Goal: Task Accomplishment & Management: Manage account settings

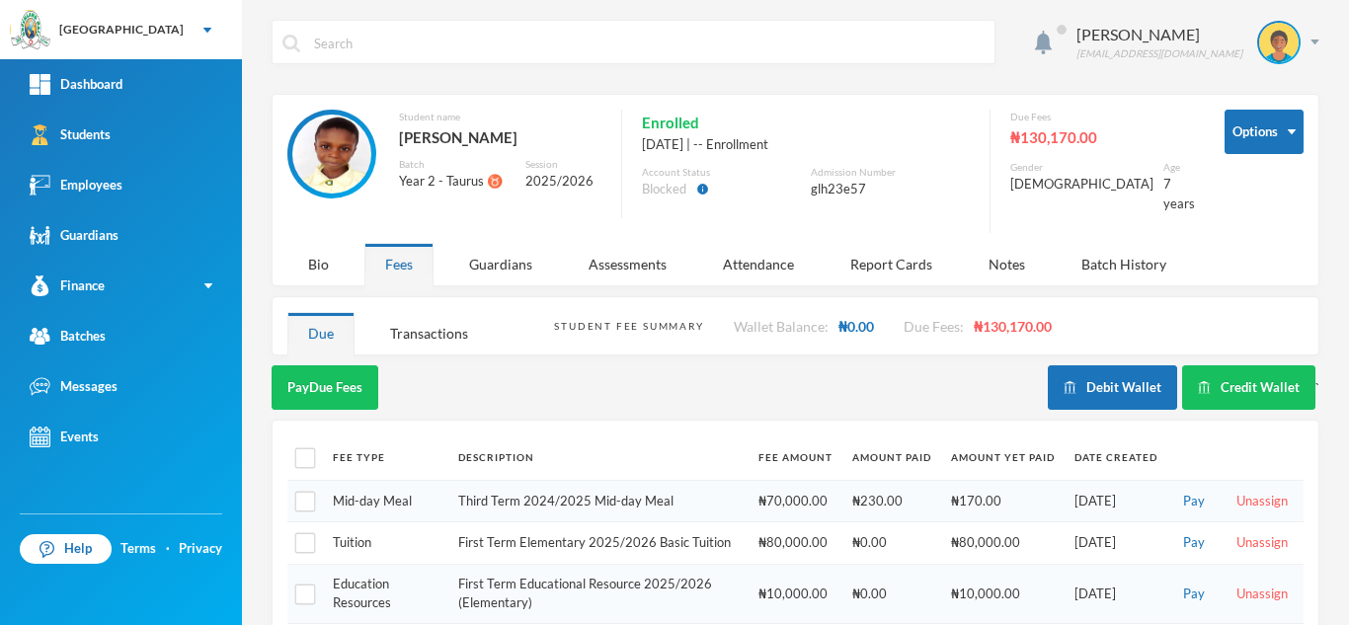
click at [181, 146] on link "Students" at bounding box center [121, 135] width 242 height 50
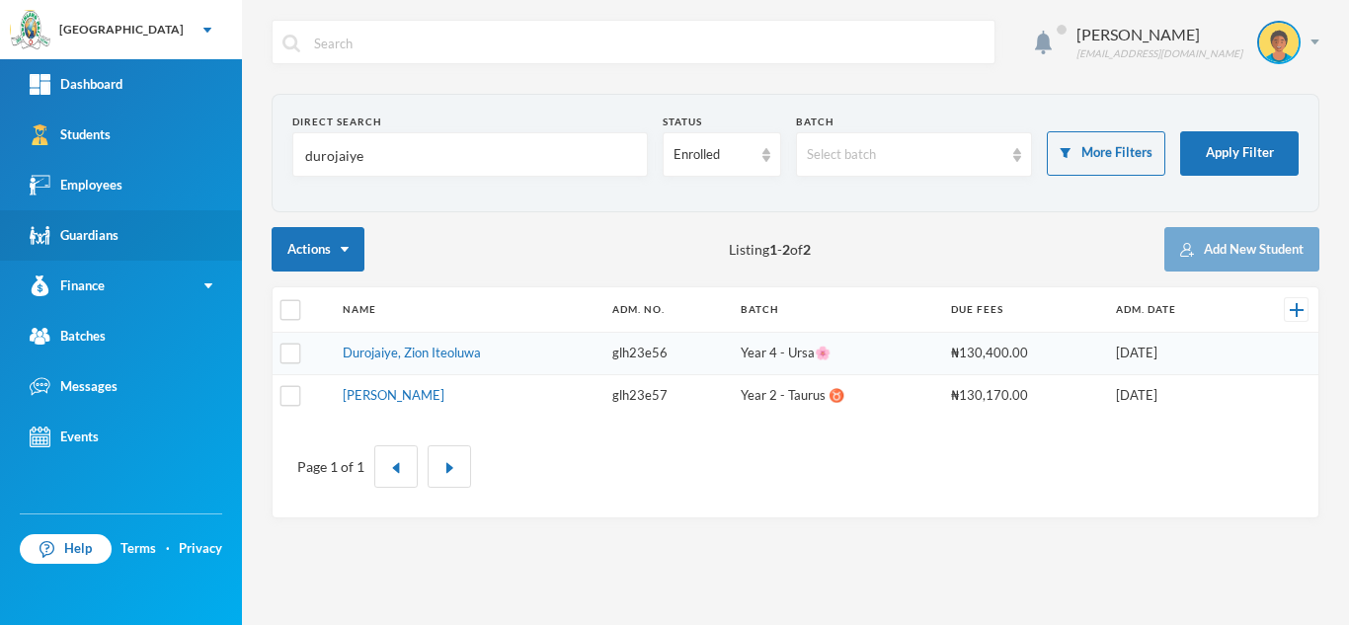
drag, startPoint x: 384, startPoint y: 151, endPoint x: 99, endPoint y: 215, distance: 292.5
click at [99, 215] on div "Greenland Hall Your Bluebic Account Greenland Hall Add a New School Dashboard S…" at bounding box center [674, 312] width 1349 height 625
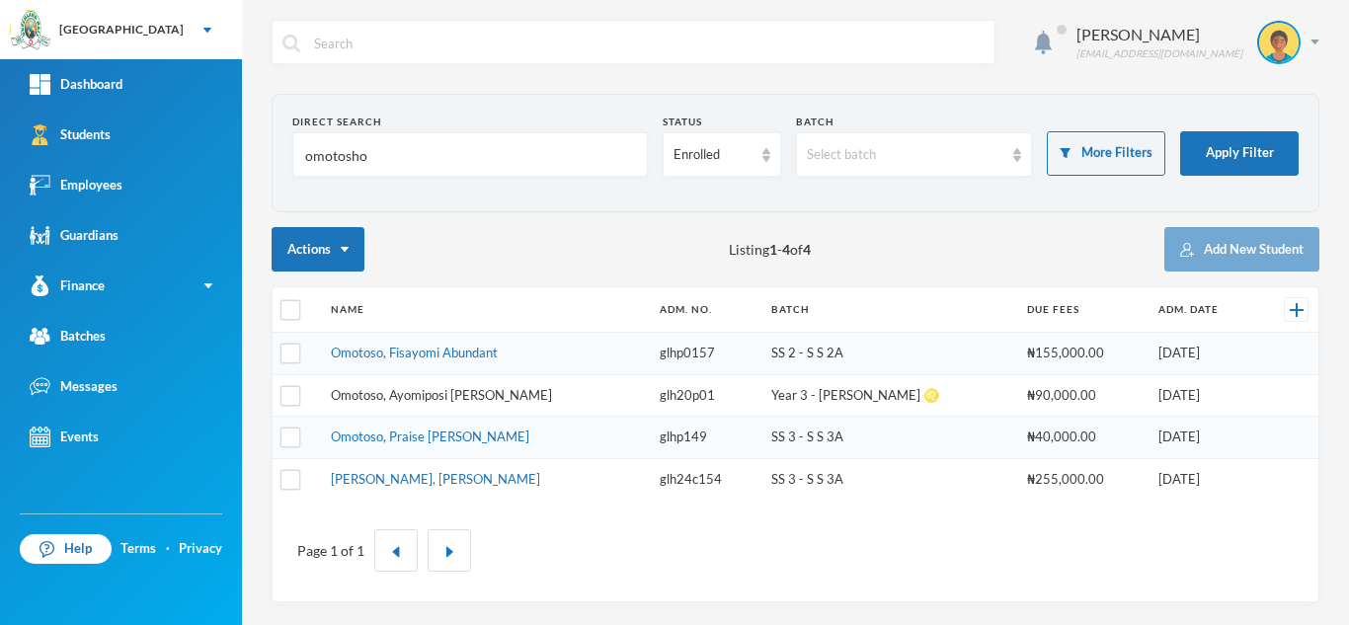
type input "omotosho"
click at [411, 396] on link "Omotoso, Ayomiposi Deborah" at bounding box center [441, 395] width 221 height 16
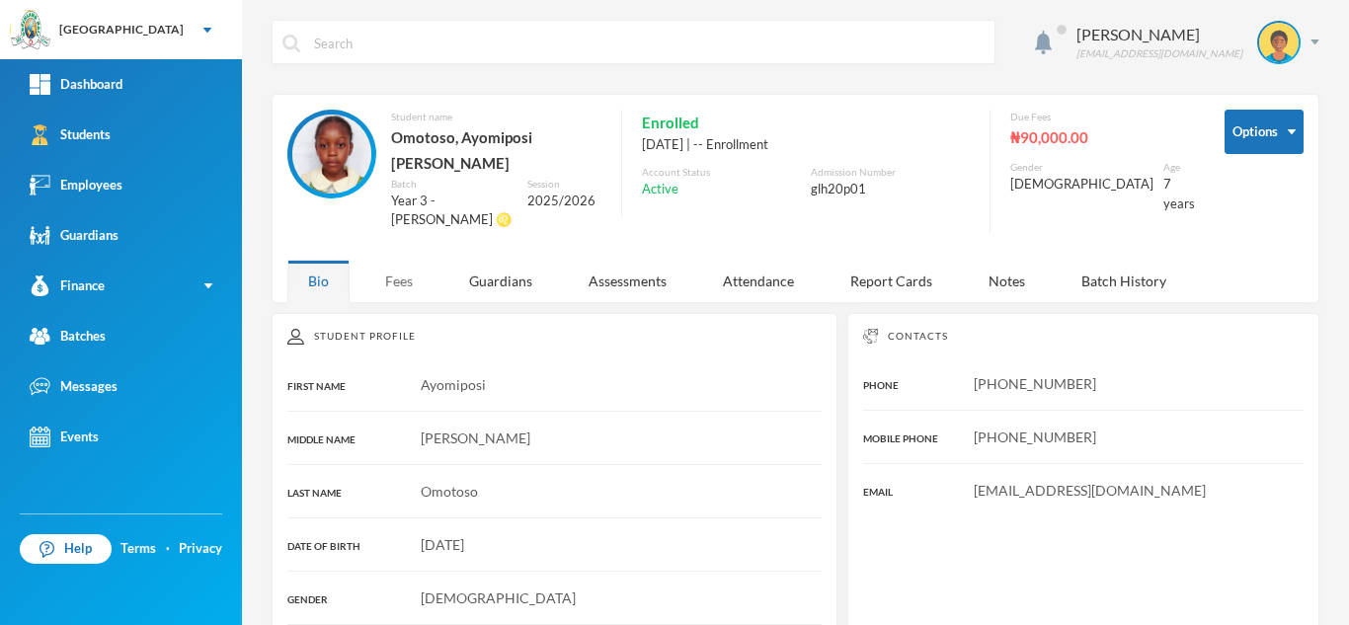
click at [402, 260] on div "Fees" at bounding box center [398, 281] width 69 height 42
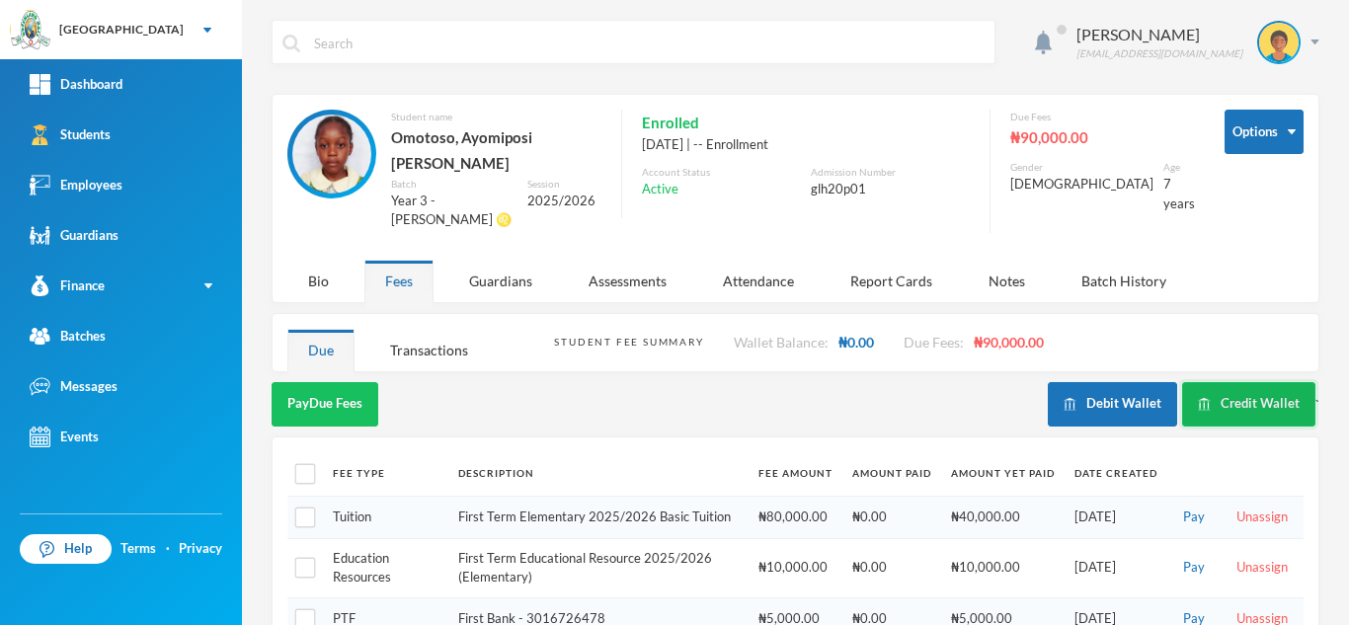
click at [1212, 382] on button "Credit Wallet" at bounding box center [1248, 404] width 133 height 44
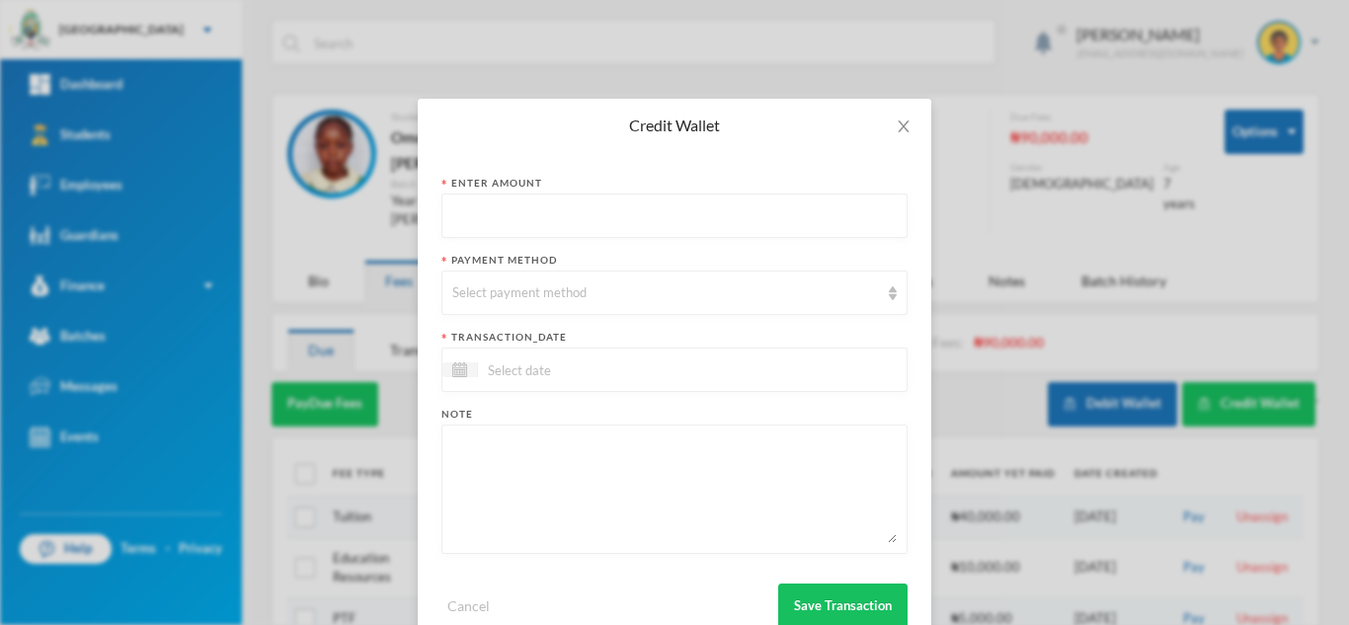
click at [548, 222] on input "text" at bounding box center [674, 217] width 444 height 44
type input "58100"
click at [546, 300] on div "Select payment method" at bounding box center [665, 293] width 427 height 20
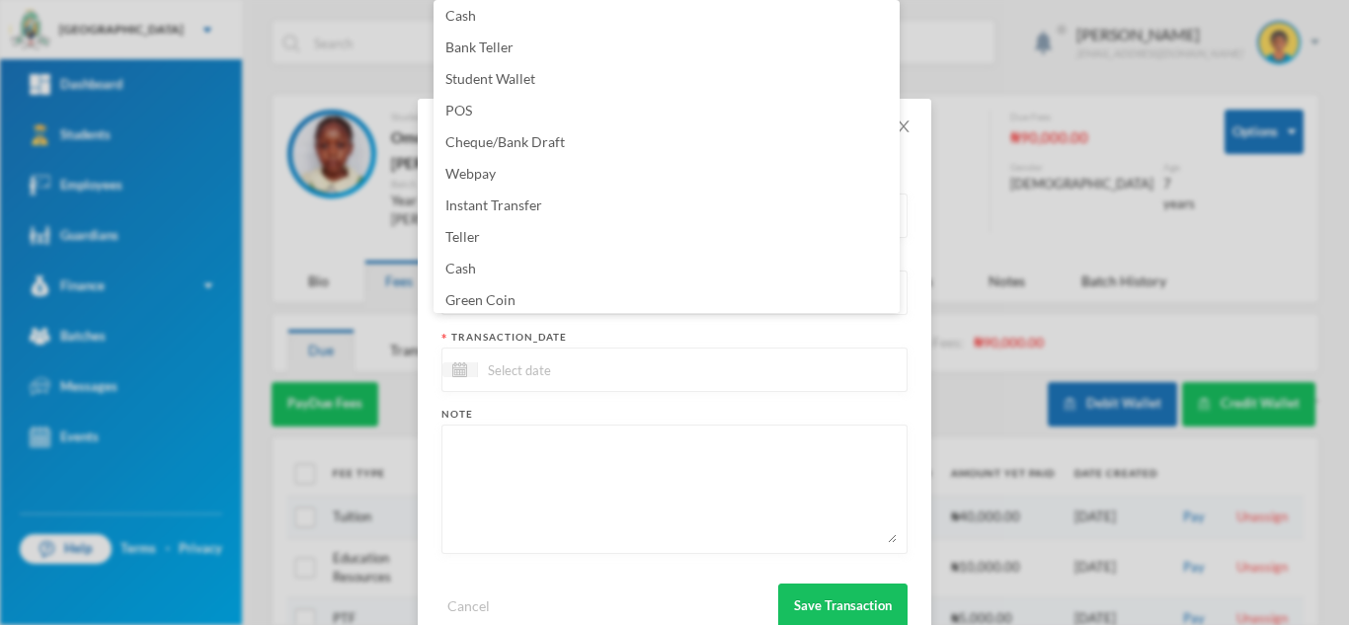
scroll to position [200, 0]
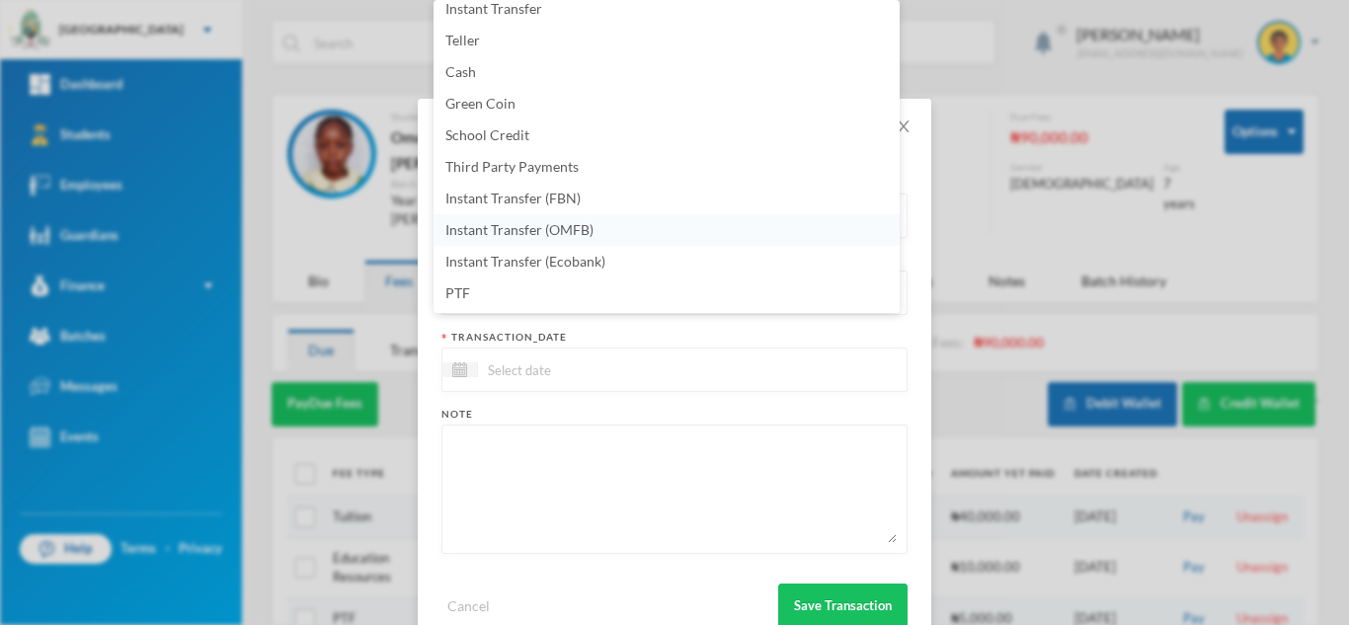
click at [670, 243] on li "Instant Transfer (OMFB)" at bounding box center [666, 230] width 466 height 32
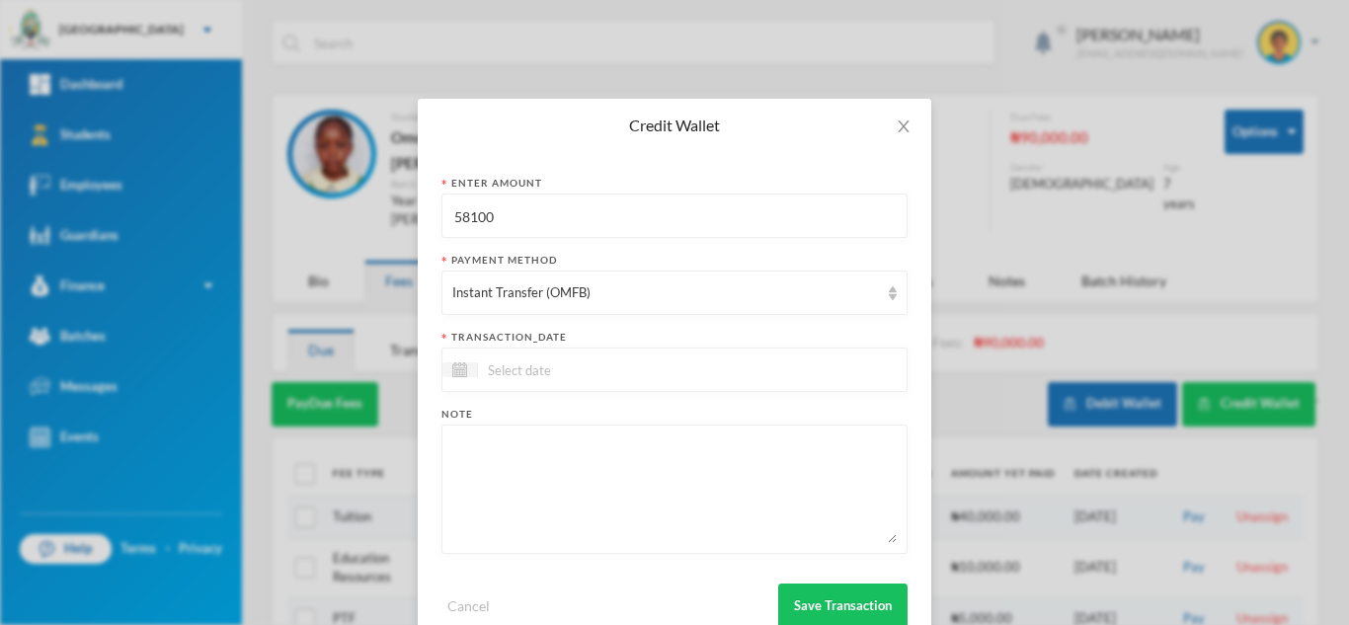
click at [603, 388] on div at bounding box center [674, 370] width 466 height 44
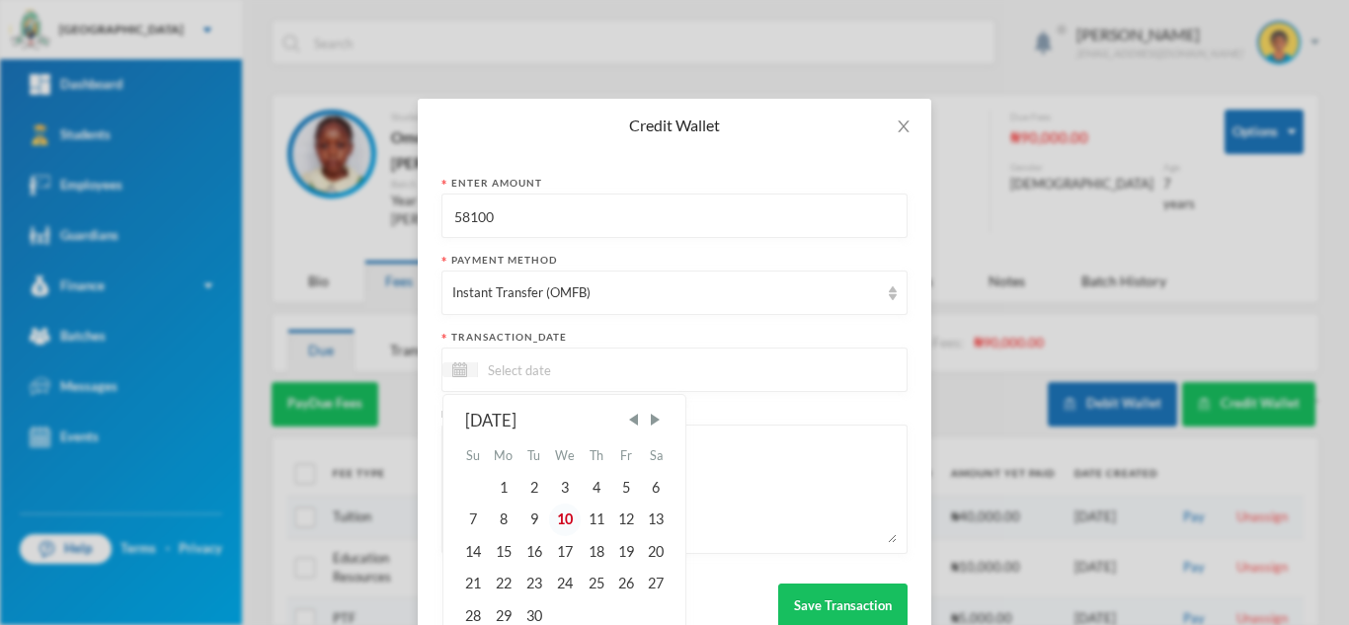
click at [554, 517] on div "10" at bounding box center [565, 520] width 33 height 32
type input "10/09/2025"
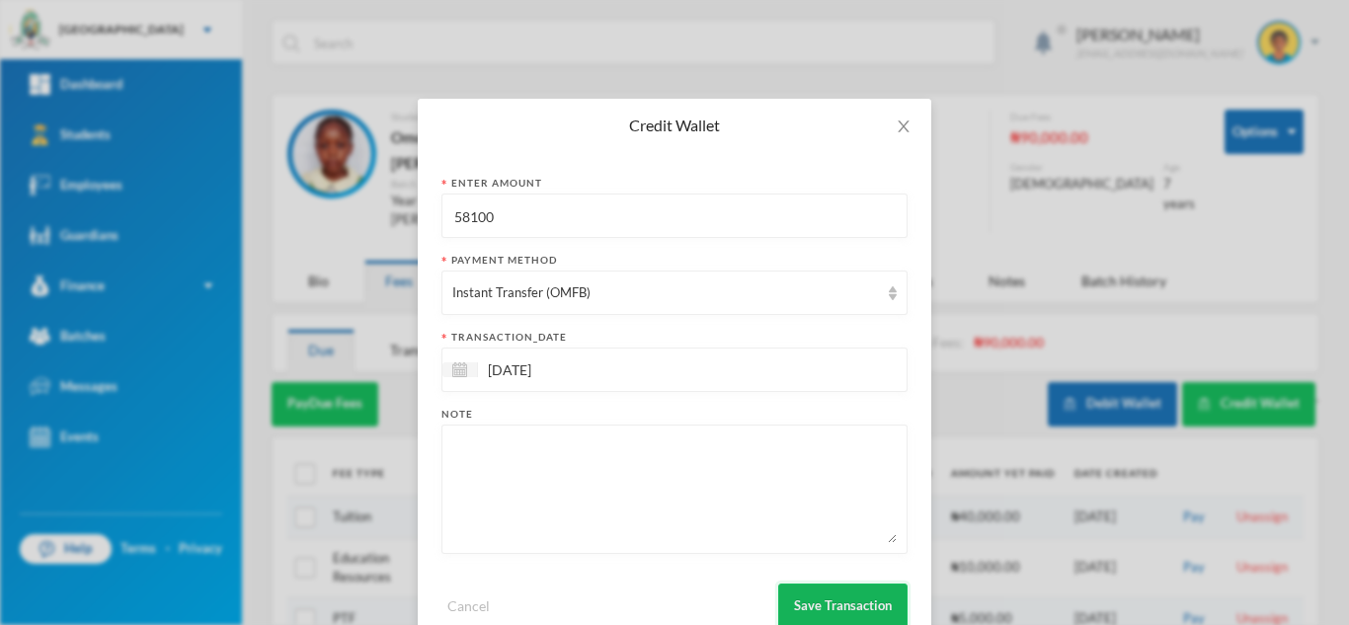
click at [796, 593] on button "Save Transaction" at bounding box center [842, 606] width 129 height 44
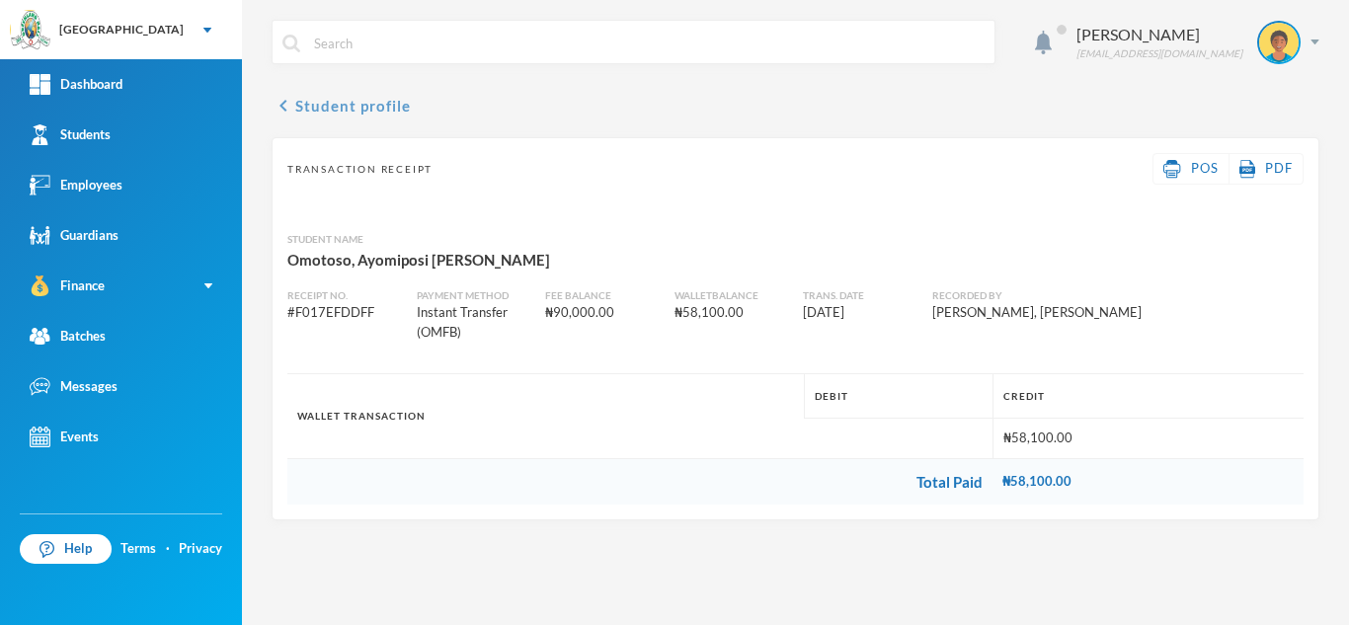
click at [345, 109] on button "chevron_left Student profile" at bounding box center [341, 106] width 139 height 24
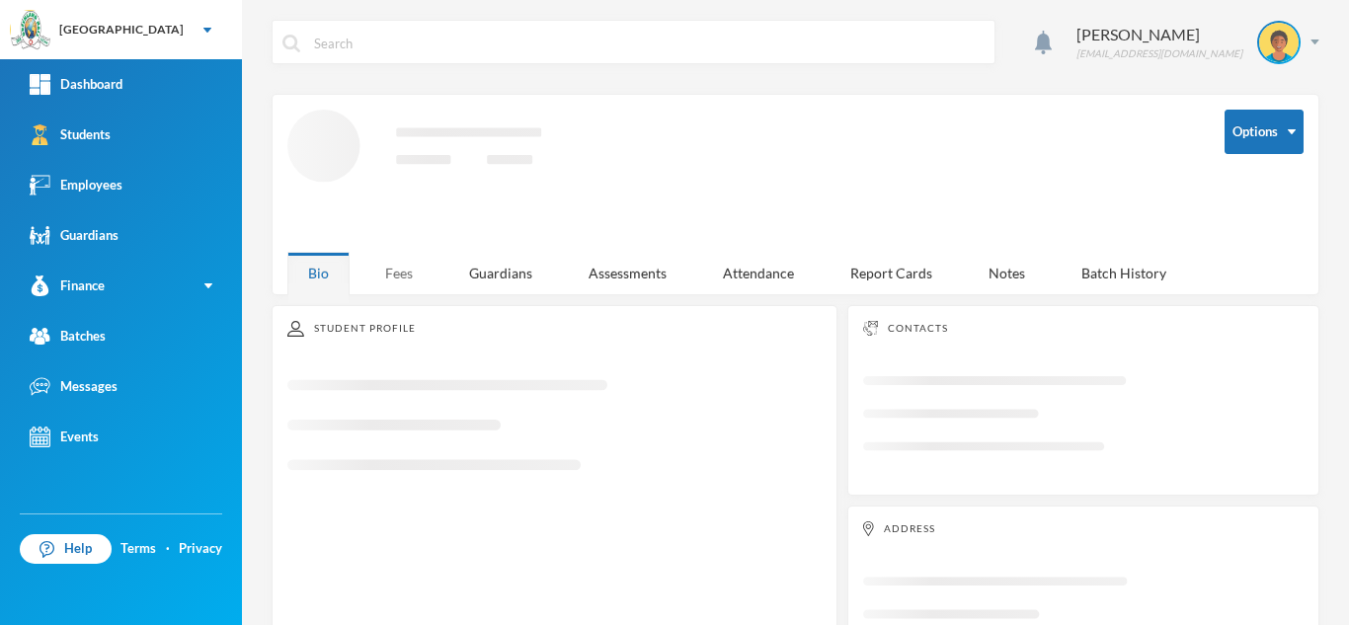
click at [401, 263] on div "Fees" at bounding box center [398, 273] width 69 height 42
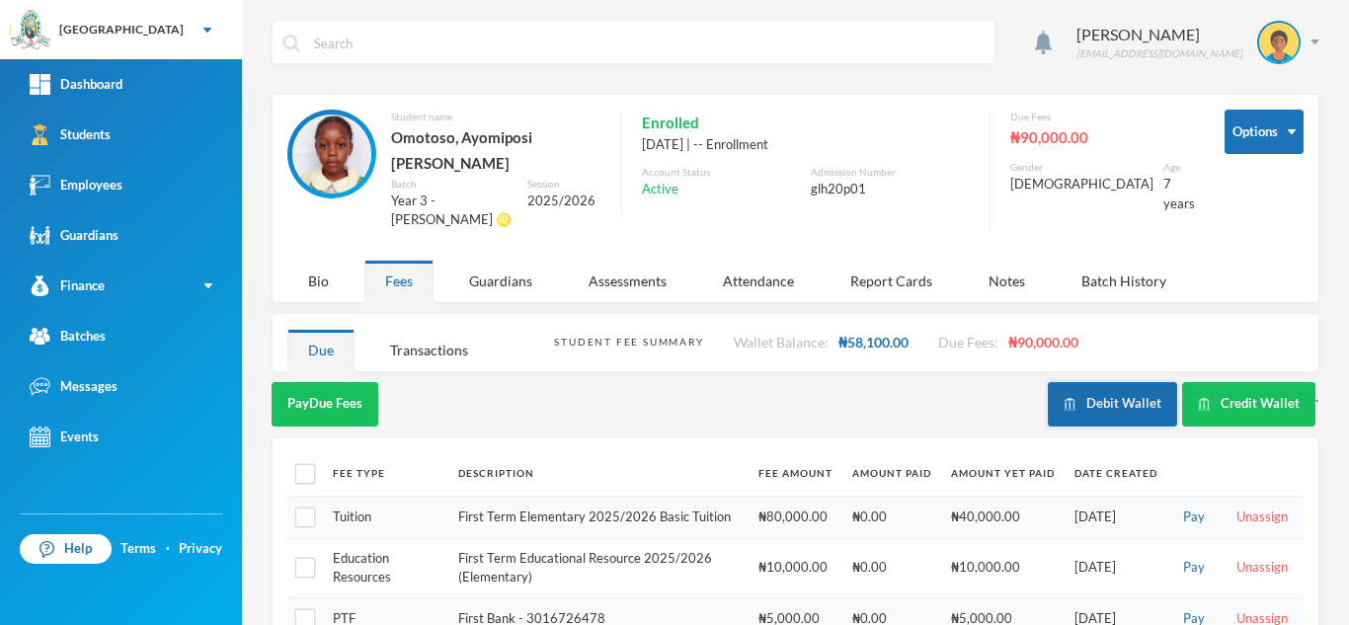
click at [1116, 382] on button "Debit Wallet" at bounding box center [1112, 404] width 129 height 44
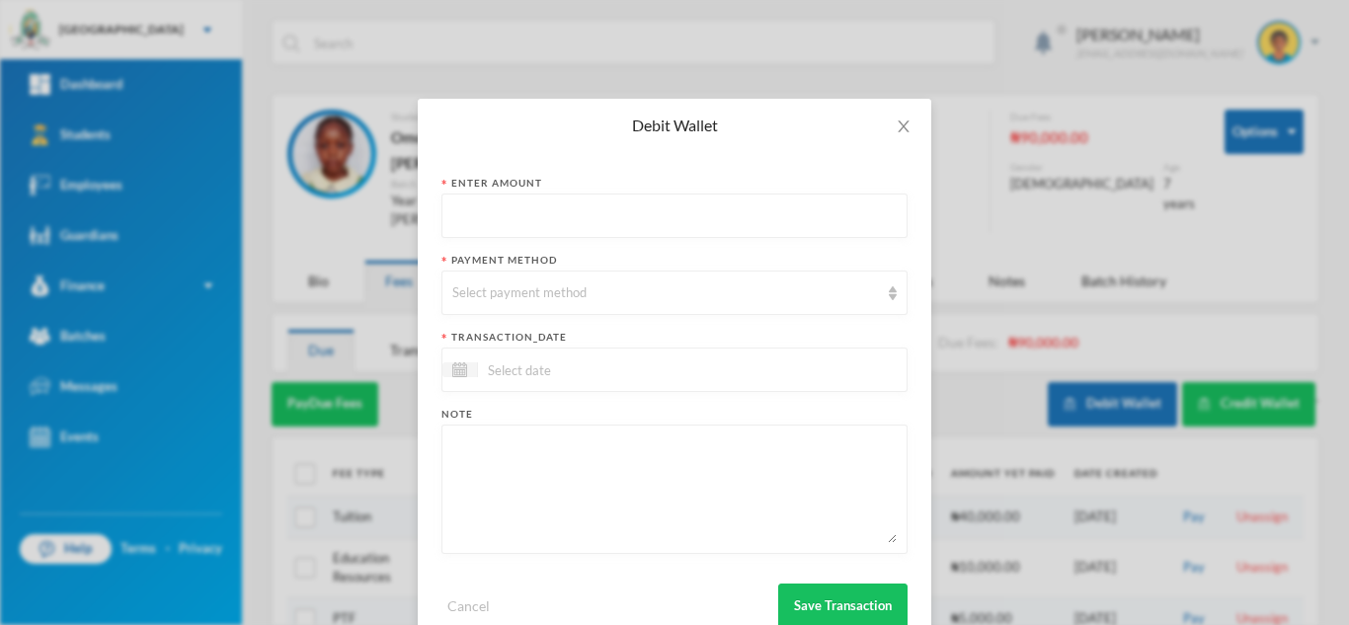
click at [642, 207] on input "text" at bounding box center [674, 217] width 444 height 44
type input "50600"
click at [685, 283] on div "Select payment method" at bounding box center [665, 293] width 427 height 20
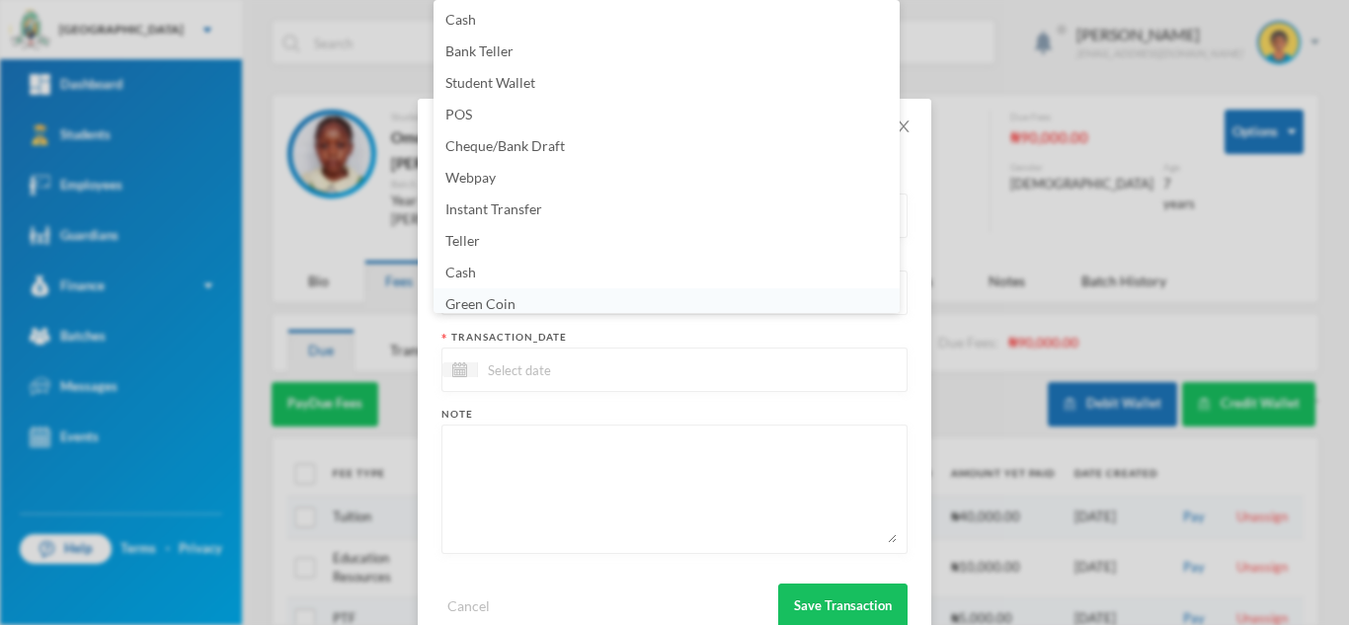
scroll to position [7, 0]
click at [667, 298] on li "Green Coin" at bounding box center [666, 297] width 466 height 32
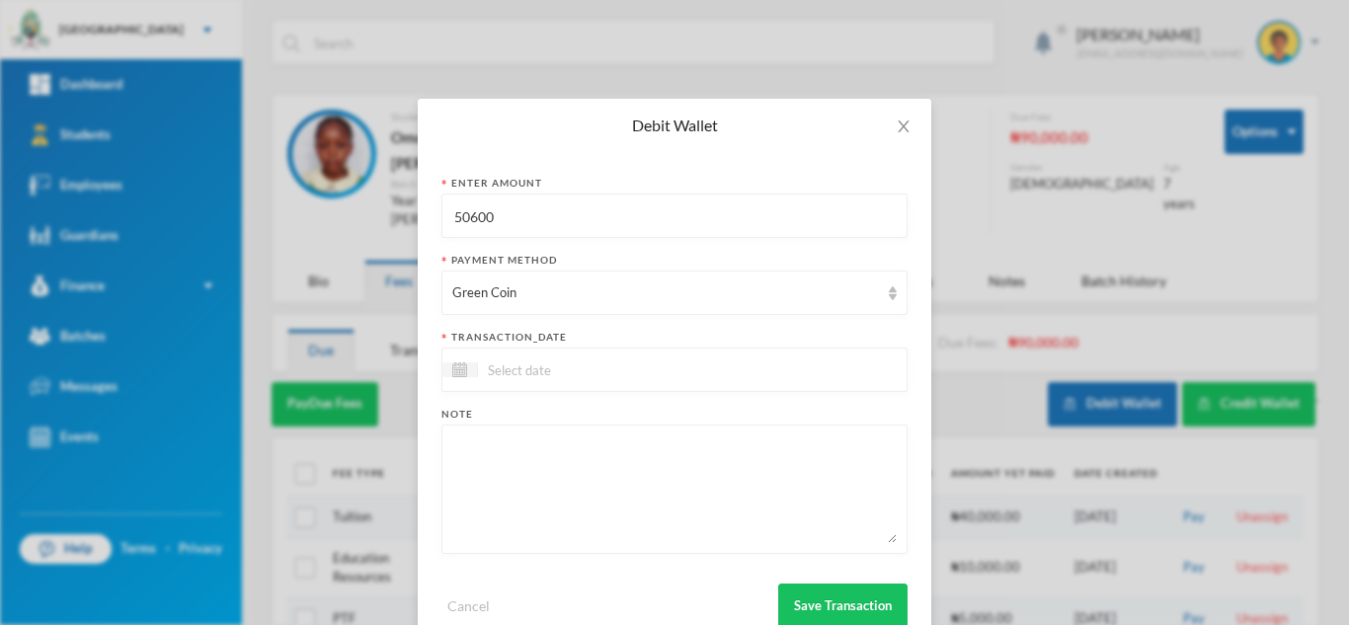
click at [575, 362] on input at bounding box center [561, 369] width 166 height 23
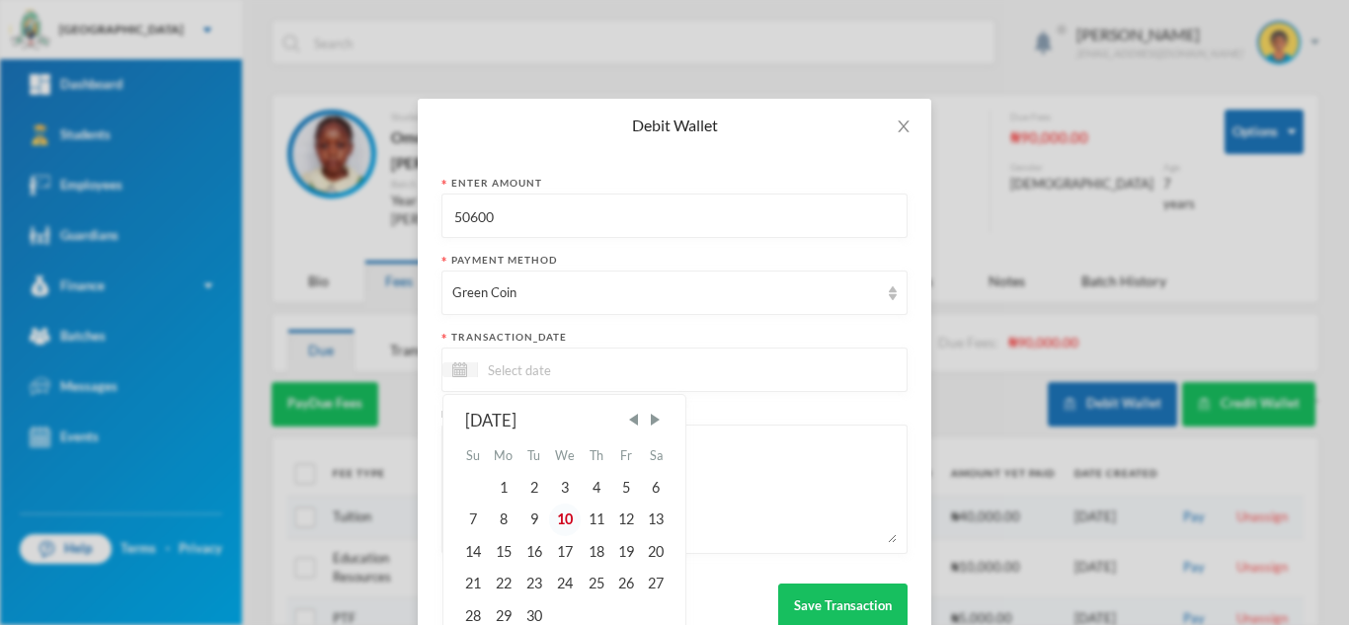
click at [556, 517] on div "10" at bounding box center [565, 520] width 33 height 32
type input "10/09/2025"
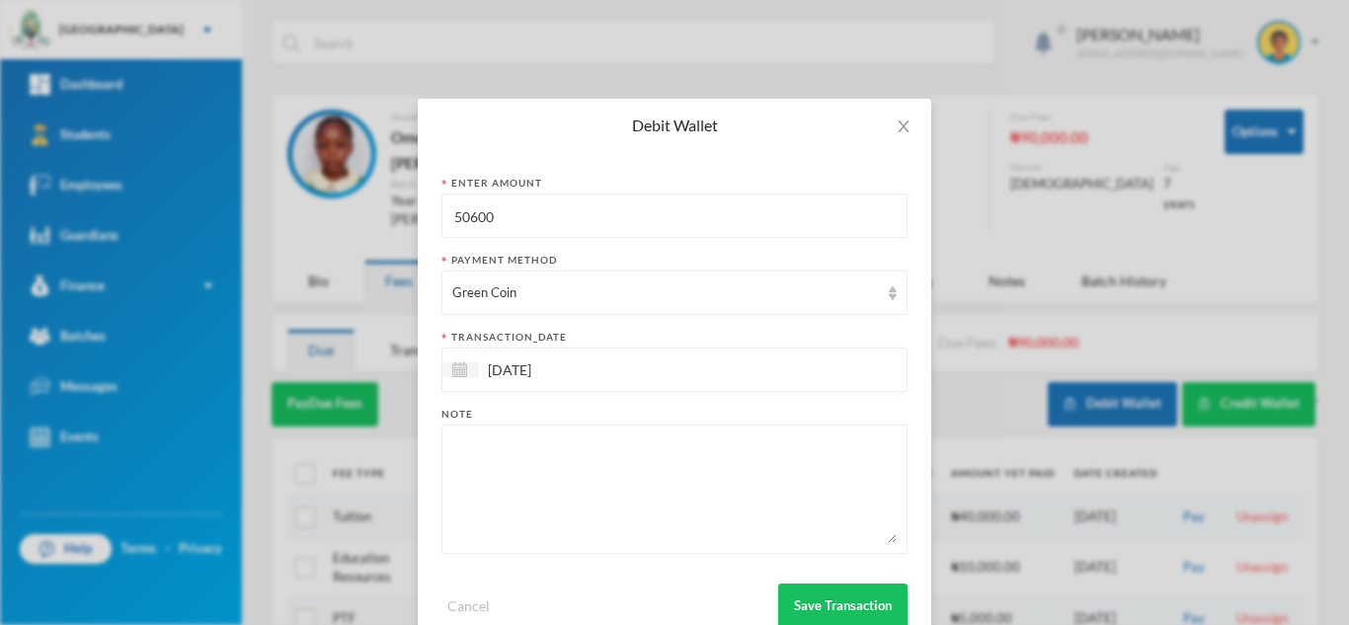
click at [595, 496] on textarea at bounding box center [674, 489] width 444 height 108
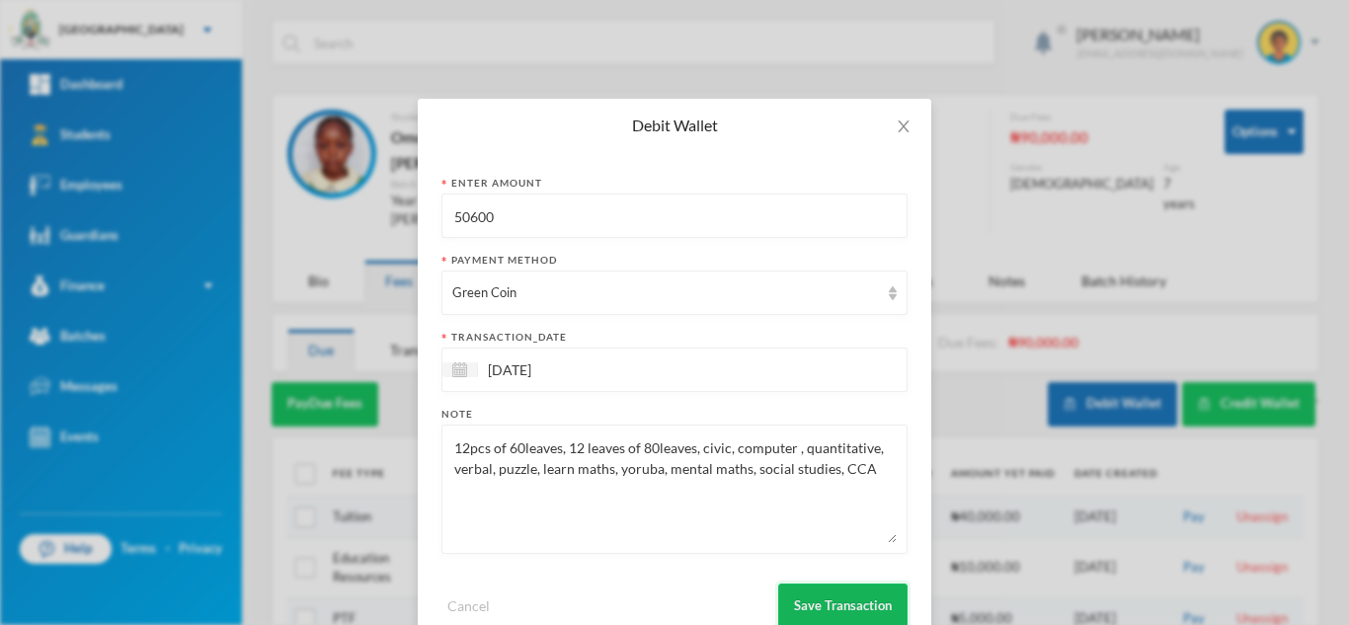
type textarea "12pcs of 60leaves, 12 leaves of 80leaves, civic, computer , quantitative, verba…"
click at [853, 601] on button "Save Transaction" at bounding box center [842, 606] width 129 height 44
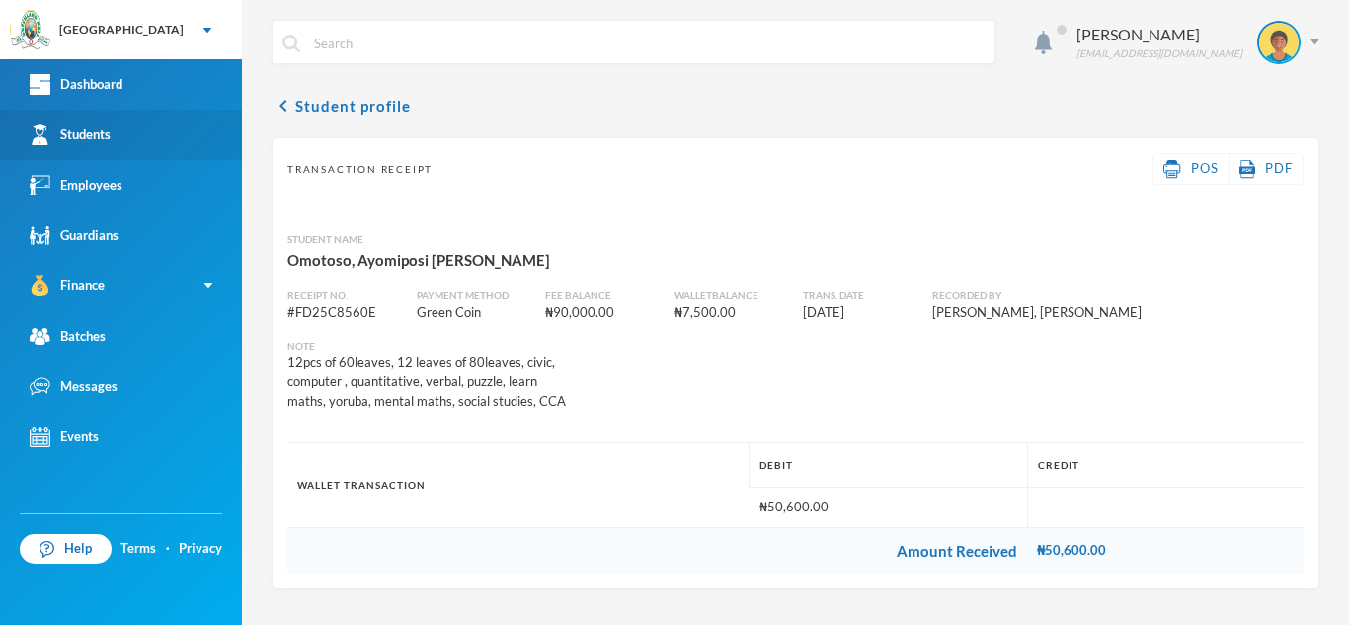
click at [187, 142] on link "Students" at bounding box center [121, 135] width 242 height 50
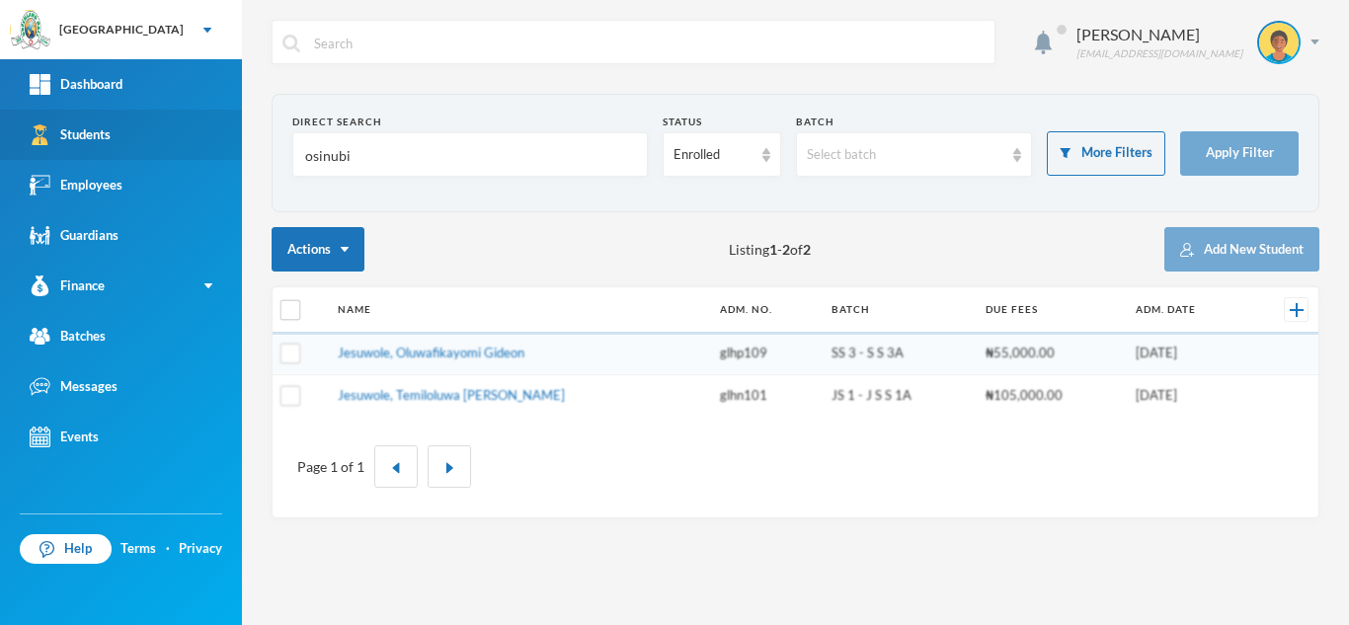
drag, startPoint x: 369, startPoint y: 168, endPoint x: 193, endPoint y: 149, distance: 177.7
click at [193, 149] on div "Greenland Hall Your Bluebic Account Greenland Hall Add a New School Dashboard S…" at bounding box center [674, 312] width 1349 height 625
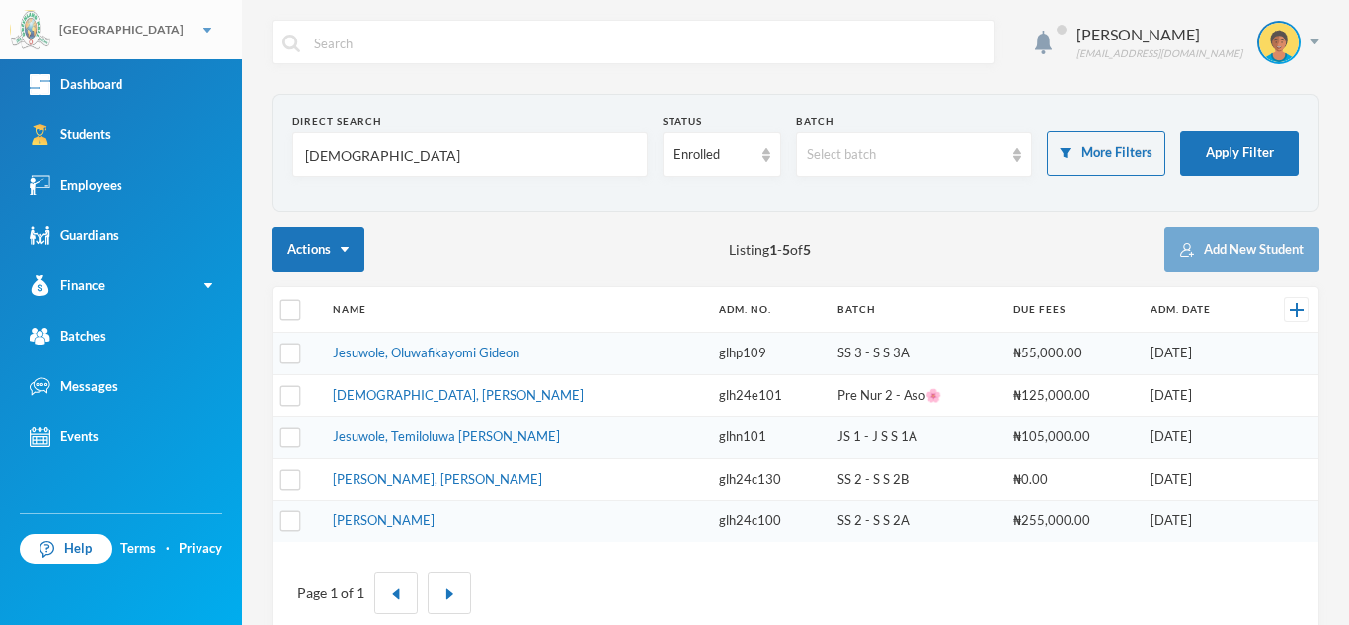
type input "JESU"
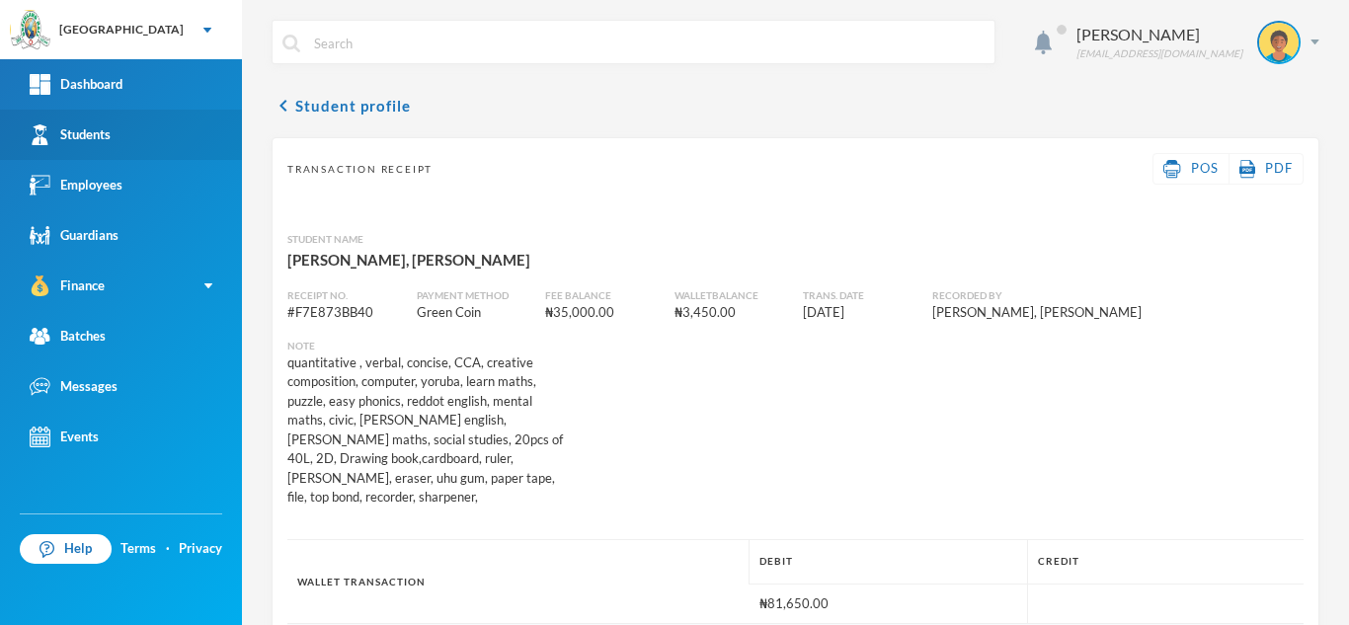
click at [69, 141] on div "Students" at bounding box center [70, 134] width 81 height 21
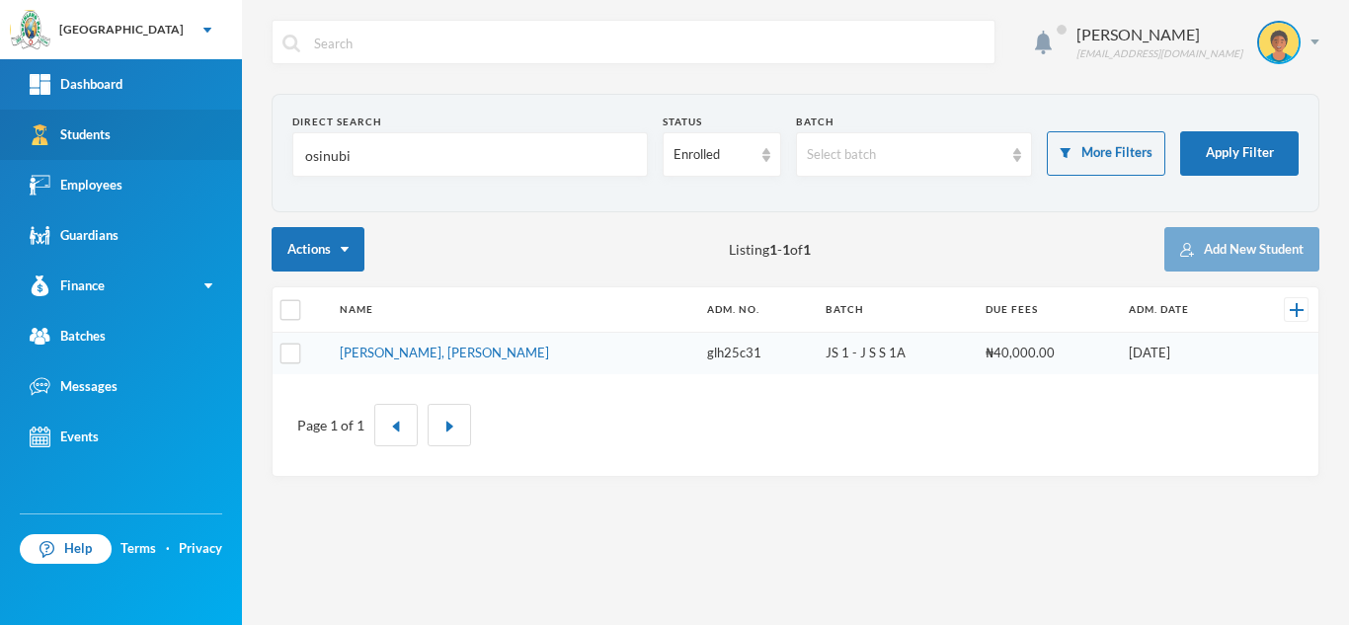
drag, startPoint x: 363, startPoint y: 163, endPoint x: 99, endPoint y: 153, distance: 264.8
click at [99, 153] on div "Greenland Hall Your Bluebic Account Greenland Hall Add a New School Dashboard S…" at bounding box center [674, 312] width 1349 height 625
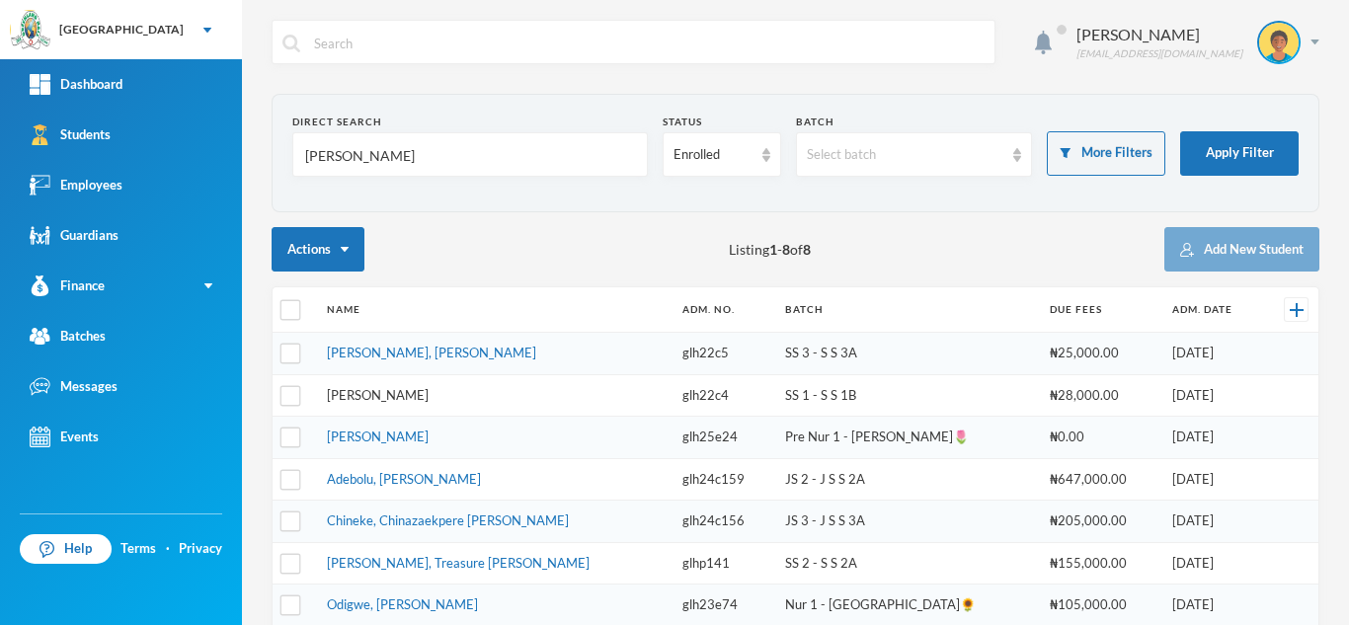
type input "samuel"
click at [397, 394] on link "Samuel, Abisola Favour" at bounding box center [378, 395] width 102 height 16
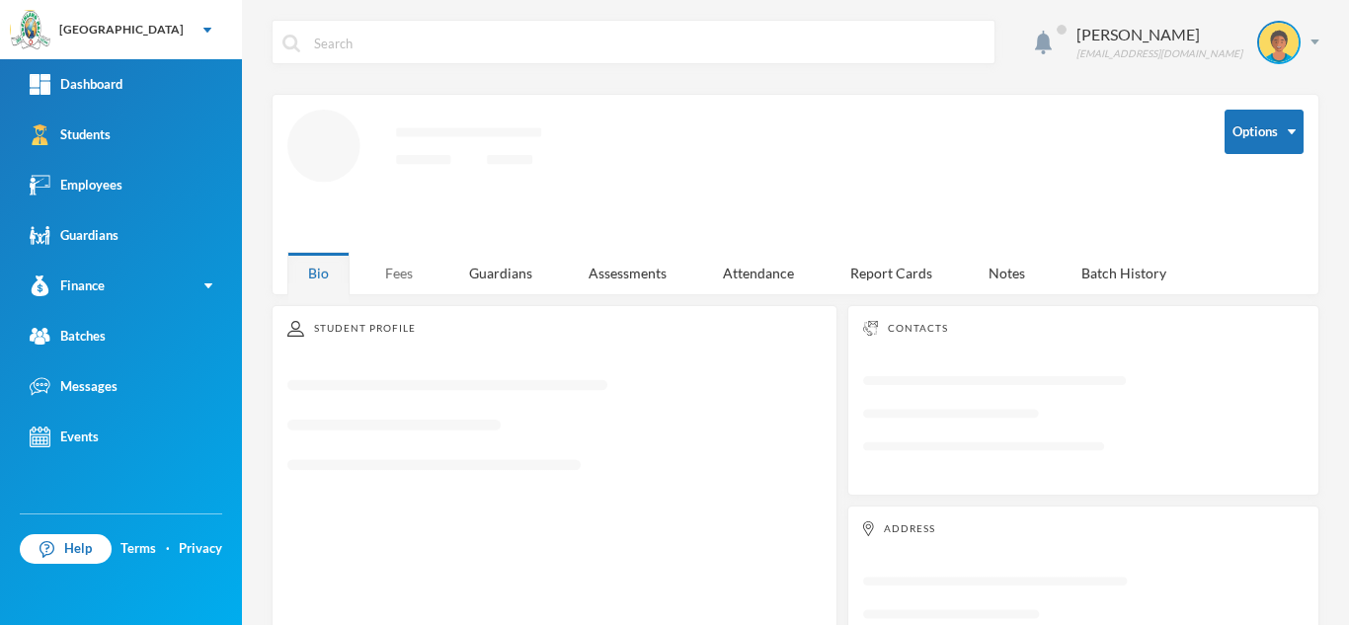
click at [400, 268] on div "Fees" at bounding box center [398, 273] width 69 height 42
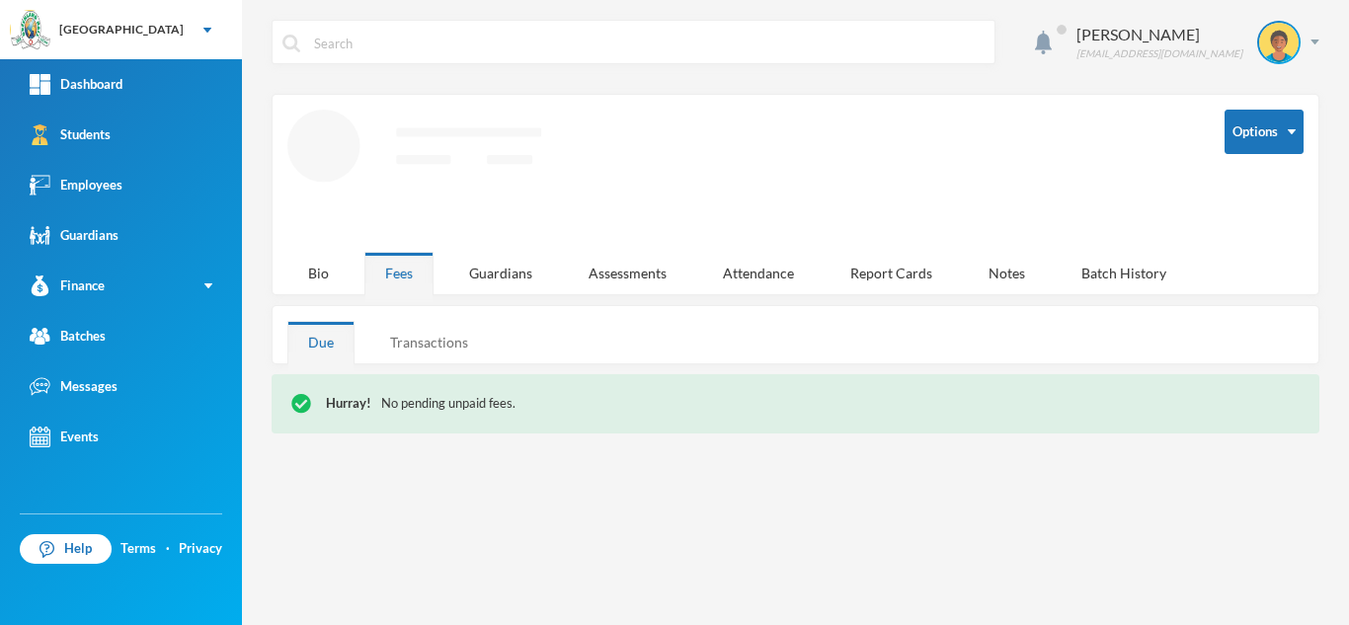
click at [432, 344] on div "Transactions" at bounding box center [428, 342] width 119 height 42
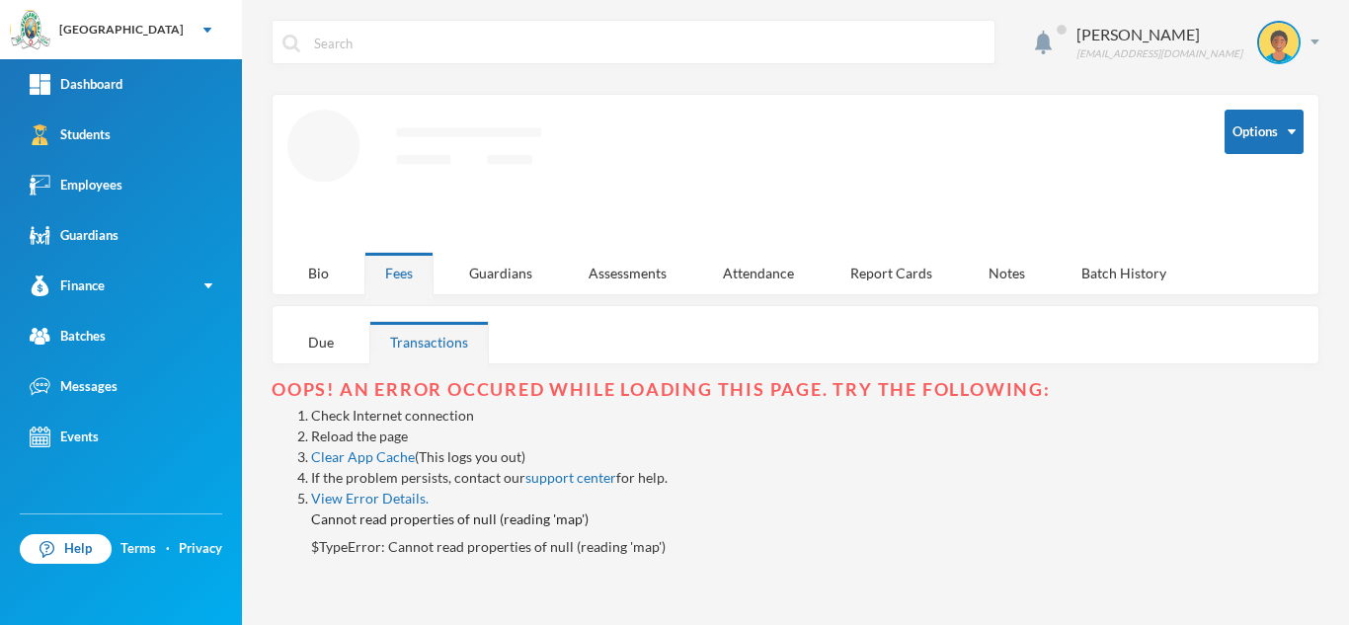
click at [370, 437] on link "Reload the page" at bounding box center [359, 436] width 97 height 17
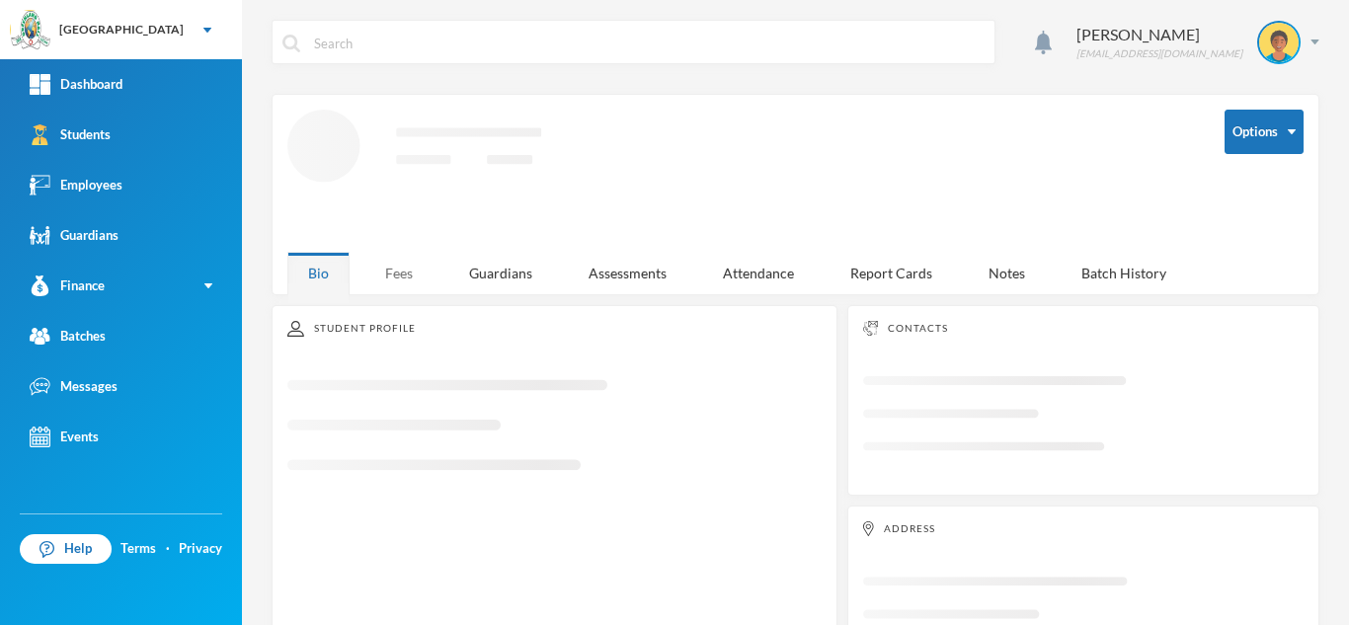
click at [394, 276] on div "Fees" at bounding box center [398, 273] width 69 height 42
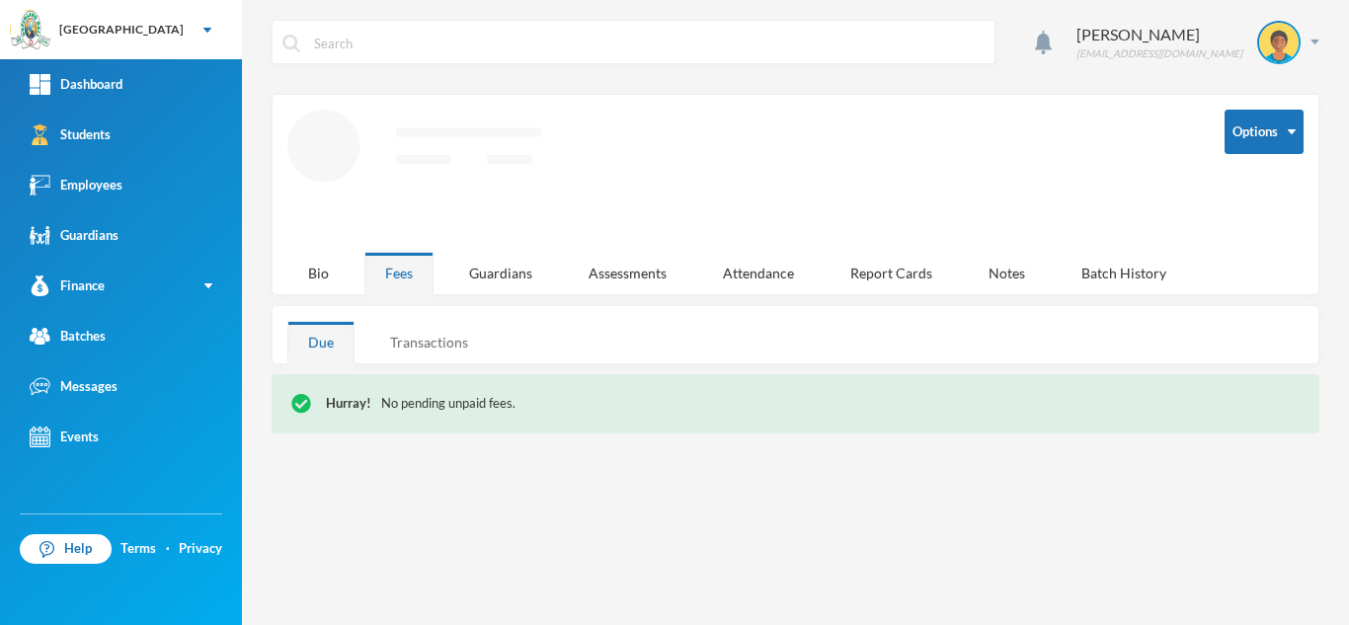
click at [416, 340] on div "Transactions" at bounding box center [428, 342] width 119 height 42
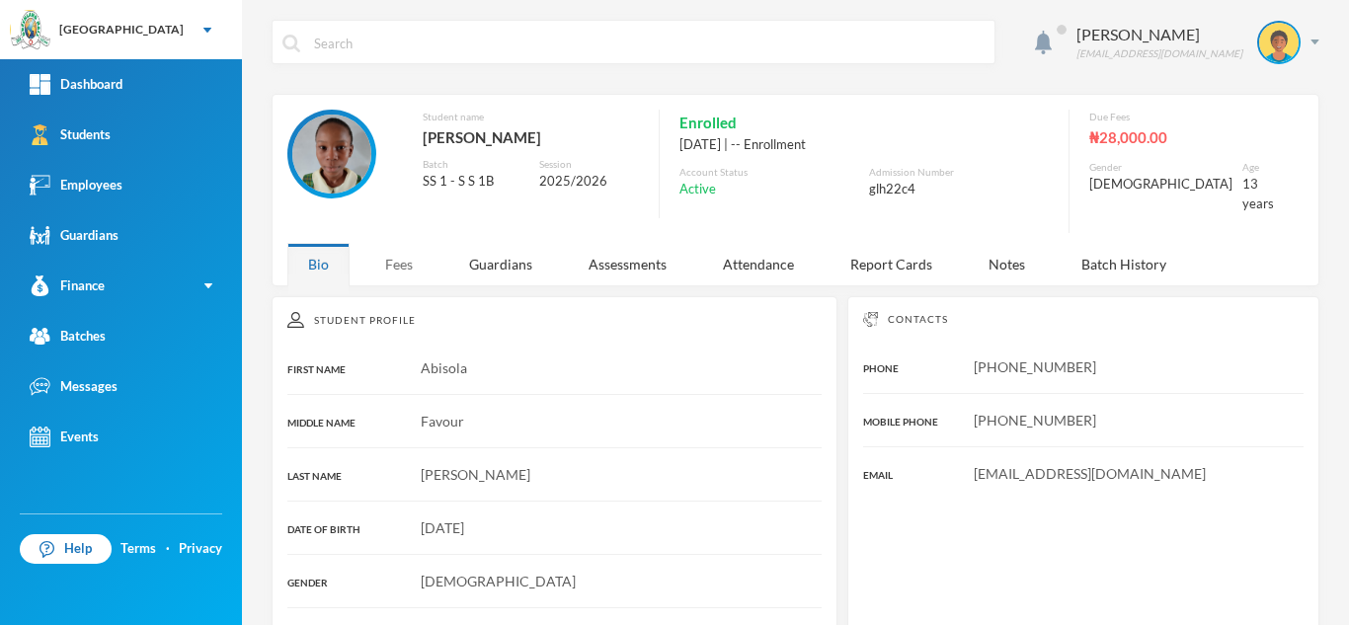
click at [401, 249] on div "Fees" at bounding box center [398, 264] width 69 height 42
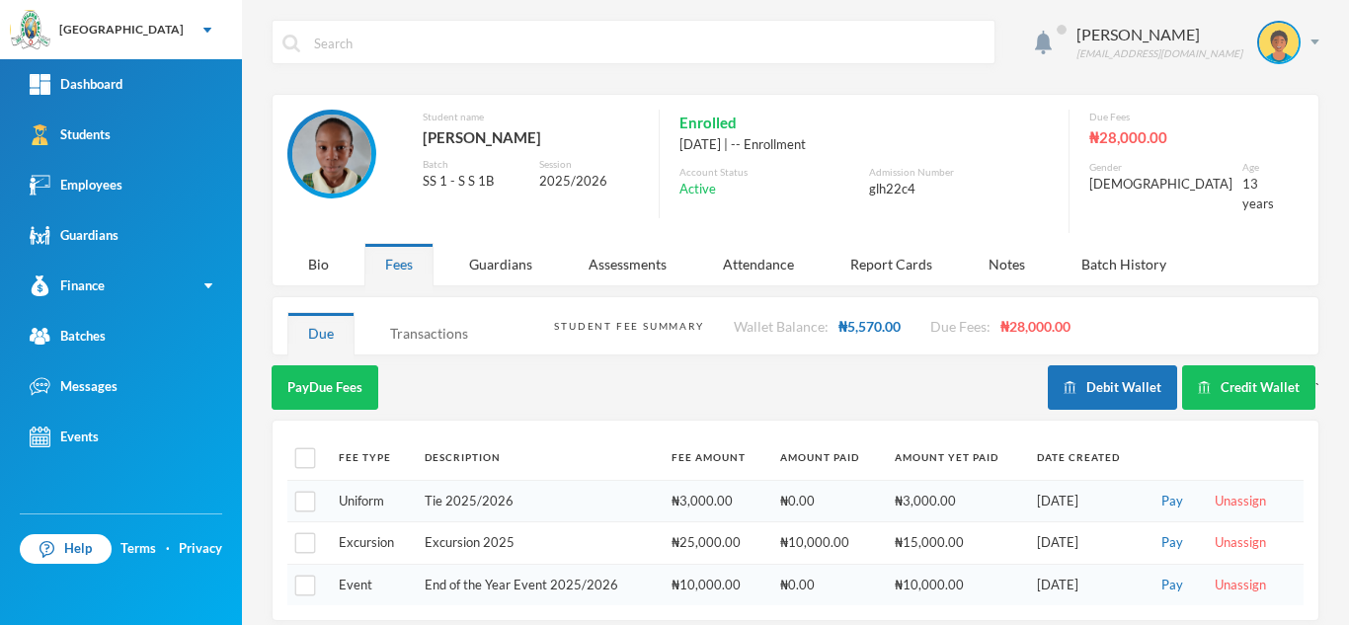
click at [429, 315] on div "Transactions" at bounding box center [428, 333] width 119 height 42
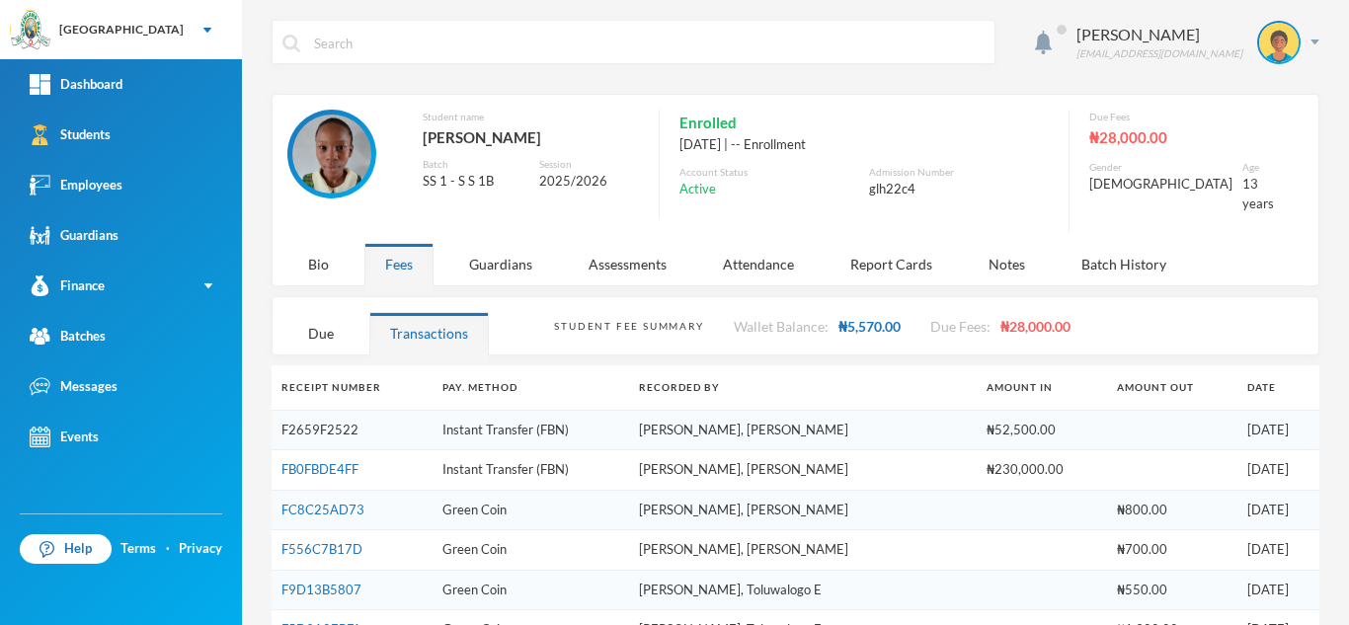
click at [312, 422] on link "F2659F2522" at bounding box center [319, 430] width 77 height 16
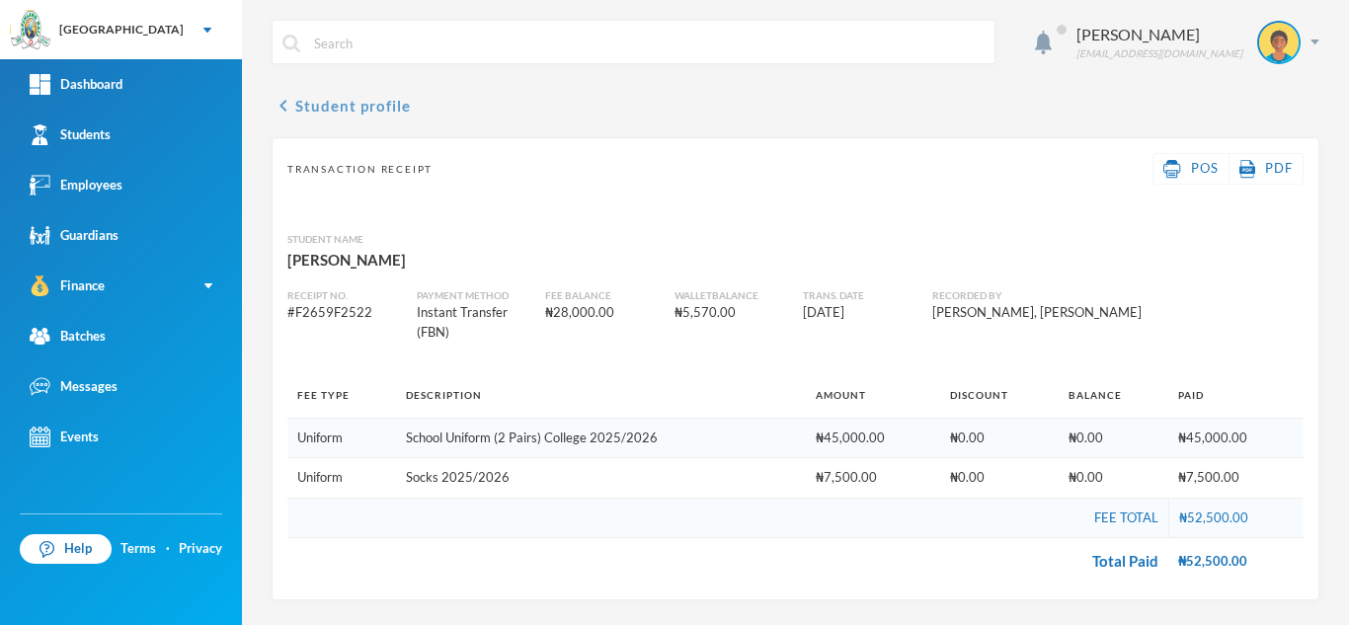
click at [298, 108] on button "chevron_left Student profile" at bounding box center [341, 106] width 139 height 24
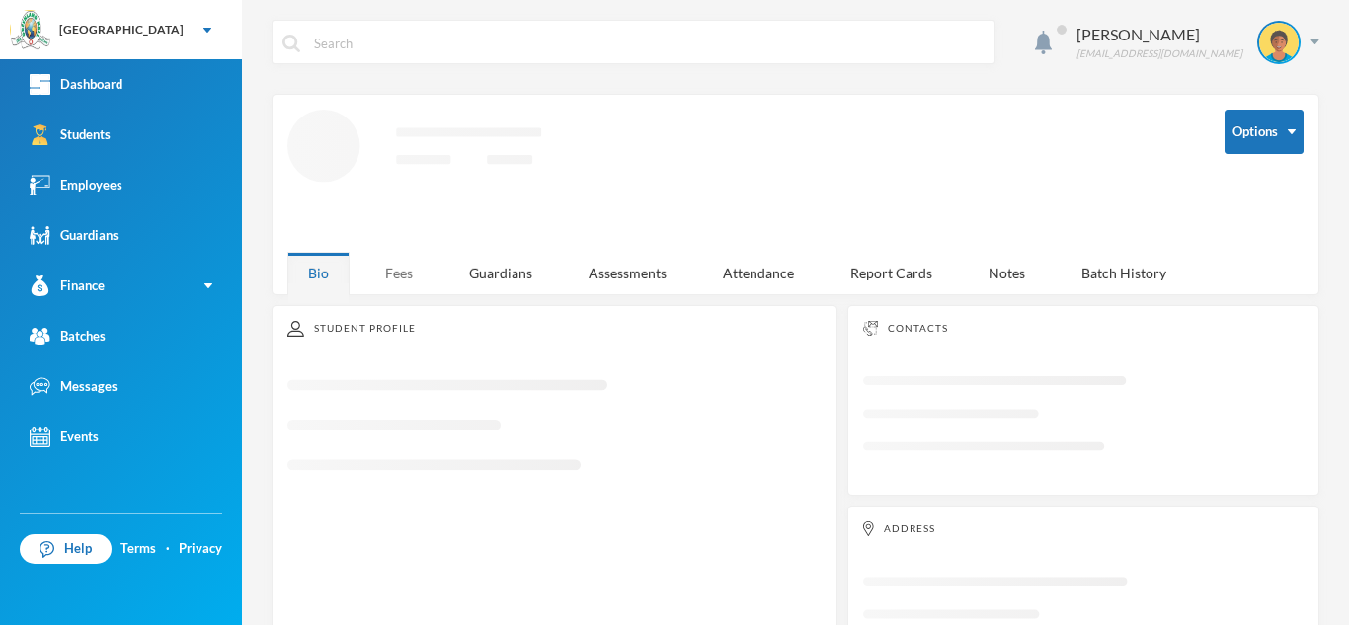
click at [399, 277] on div "Fees" at bounding box center [398, 273] width 69 height 42
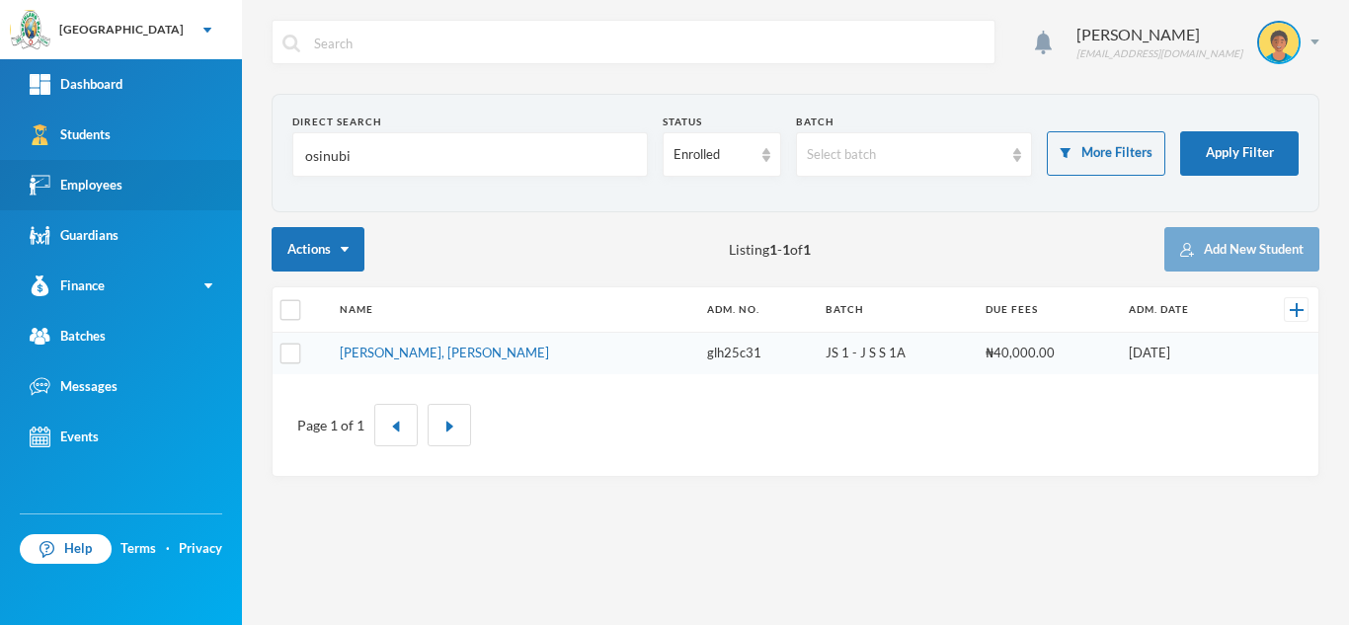
drag, startPoint x: 354, startPoint y: 160, endPoint x: 106, endPoint y: 194, distance: 251.1
click at [106, 194] on div "Greenland Hall Your Bluebic Account Greenland Hall Add a New School Dashboard S…" at bounding box center [674, 312] width 1349 height 625
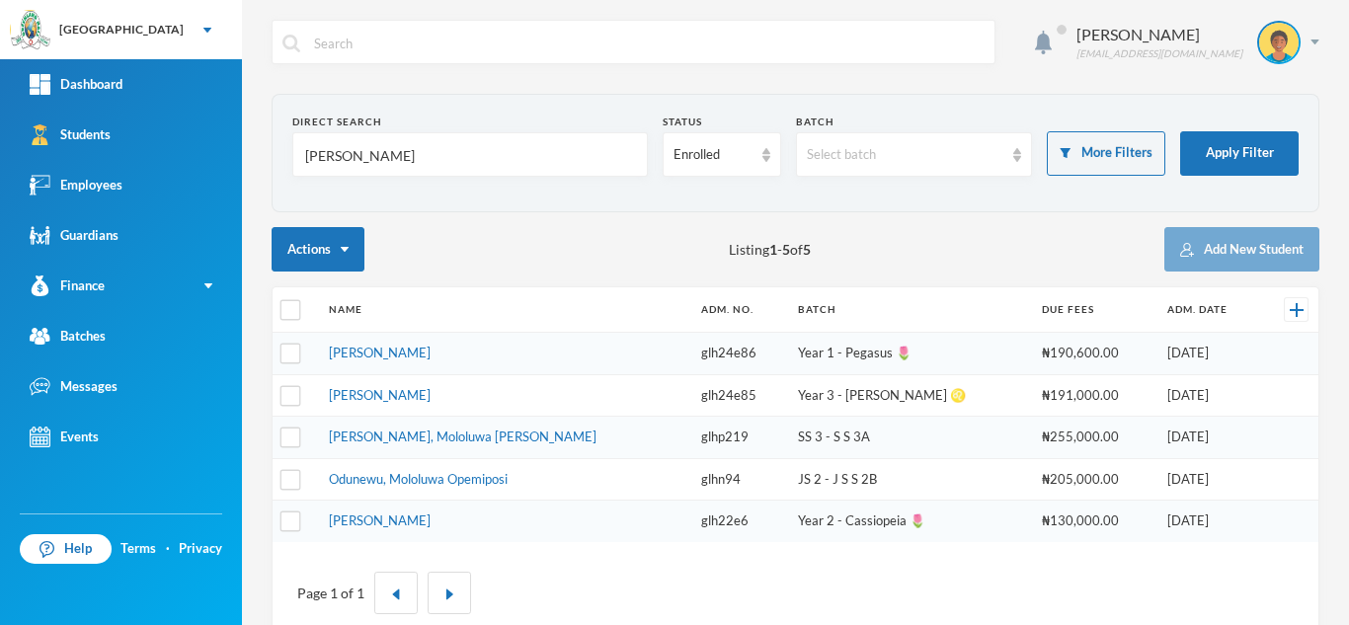
type input "momoh"
